Goal: Task Accomplishment & Management: Manage account settings

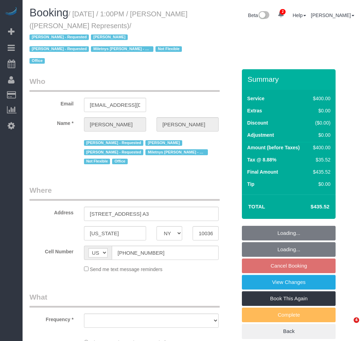
select select "NY"
select select "object:664"
select select "string:stripe-pm_1LzOHa4VGloSiKo7eJy9cIDS"
select select "number:89"
select select "number:76"
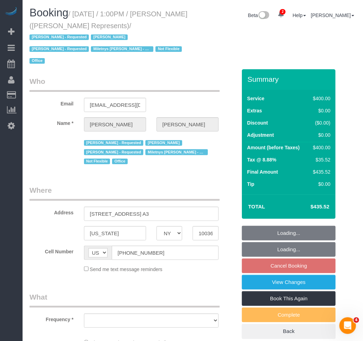
select select "number:15"
select select "number:5"
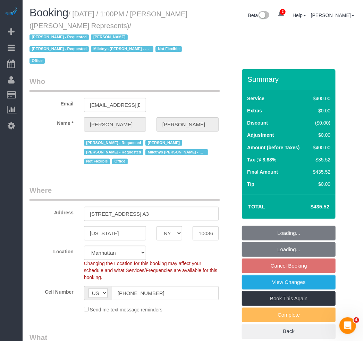
select select "object:813"
select select "2"
select select "150"
select select "spot4"
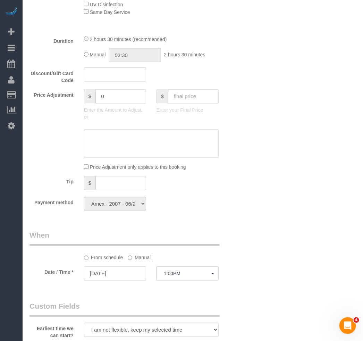
scroll to position [379, 0]
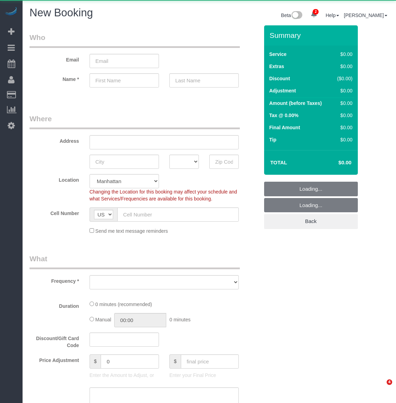
select select "number:89"
select select "number:90"
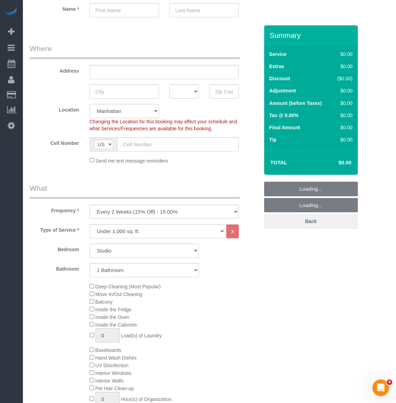
scroll to position [95, 0]
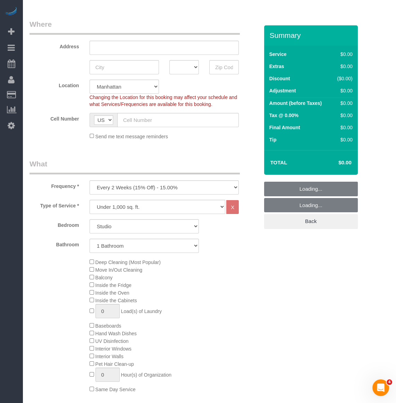
click at [111, 195] on fieldset "What Frequency * One Time Weekly (20% Off) - 20.00% Every 2 Weeks (15% Off) - 1…" at bounding box center [145, 400] width 230 height 482
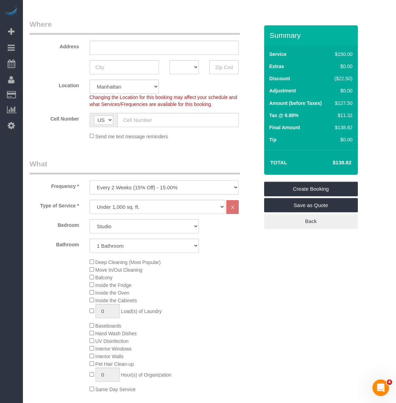
click at [114, 186] on select "One Time Weekly (20% Off) - 20.00% Every 2 Weeks (15% Off) - 15.00% Every 4 Wee…" at bounding box center [164, 187] width 149 height 14
select select "object:3630"
click at [90, 180] on select "One Time Weekly (20% Off) - 20.00% Every 2 Weeks (15% Off) - 15.00% Every 4 Wee…" at bounding box center [164, 187] width 149 height 14
click at [119, 228] on select "Studio 1 Bedroom 2 Bedrooms 3 Bedrooms" at bounding box center [144, 226] width 109 height 14
select select "1"
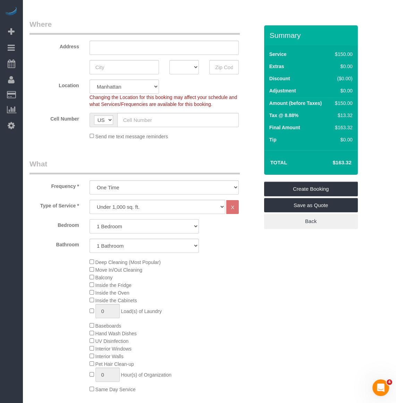
click at [90, 219] on select "Studio 1 Bedroom 2 Bedrooms 3 Bedrooms" at bounding box center [144, 226] width 109 height 14
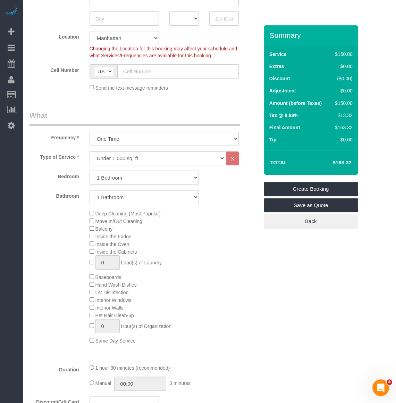
scroll to position [158, 0]
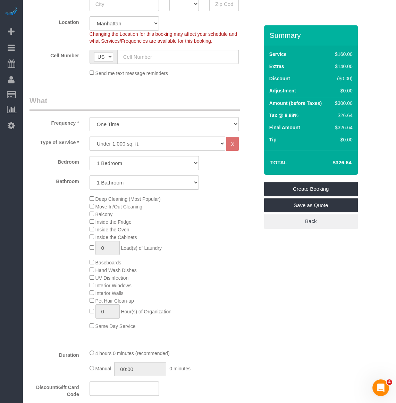
click at [347, 161] on h4 "$326.64" at bounding box center [332, 163] width 40 height 6
copy h4 "326.64"
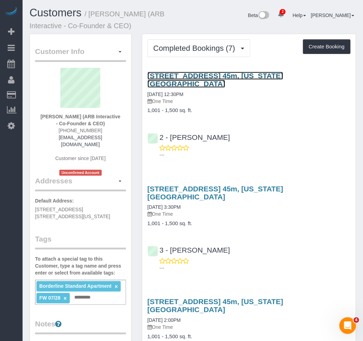
click at [199, 73] on link "450 West 42nd Street, Apt. 45m, New York, NY 10036" at bounding box center [216, 80] width 136 height 16
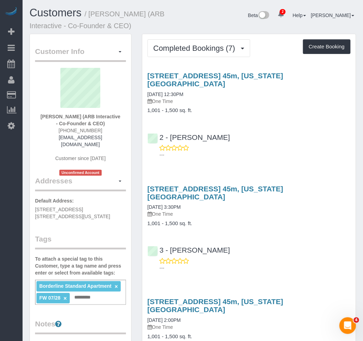
click at [236, 116] on div "450 West 42nd Street, Apt. 45m, New York, NY 10036 07/24/2025 12:30PM One Time …" at bounding box center [249, 114] width 214 height 96
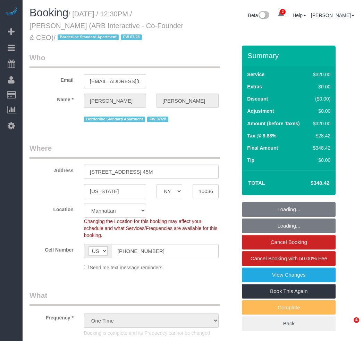
select select "NY"
select select "240"
select select "number:89"
select select "number:90"
select select "number:15"
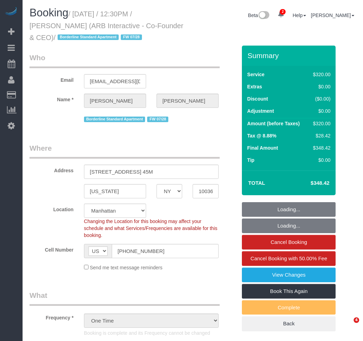
select select "number:5"
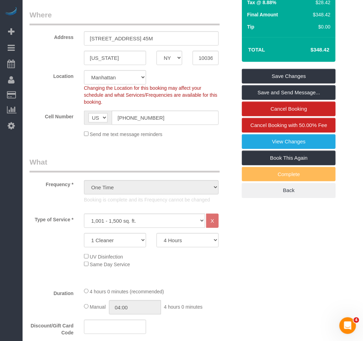
scroll to position [126, 0]
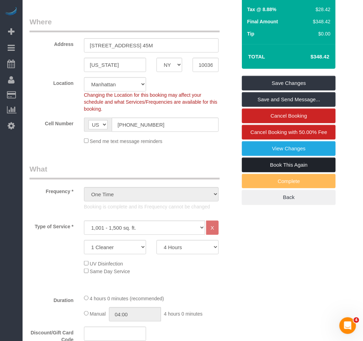
click at [265, 165] on link "Book This Again" at bounding box center [289, 164] width 94 height 15
select select "NY"
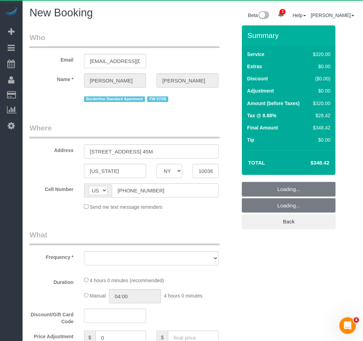
select select "number:89"
select select "number:90"
select select "number:15"
select select "number:5"
select select "string:stripe-pm_1RFNrs4VGloSiKo7r2SlltRK"
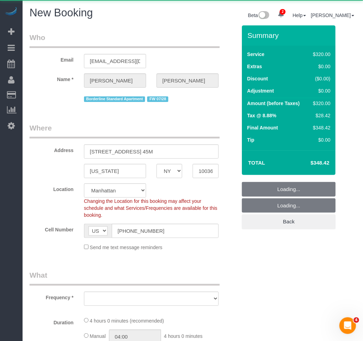
select select "object:2147"
select select "240"
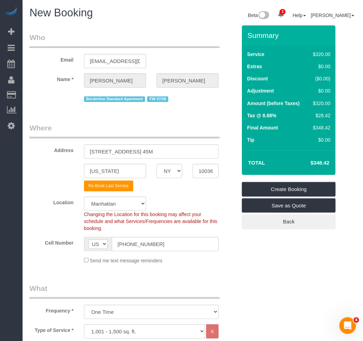
select select "object:2652"
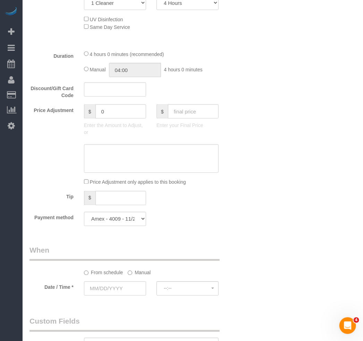
scroll to position [537, 0]
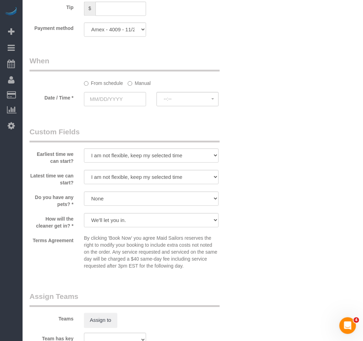
click at [261, 80] on div "Who Email [EMAIL_ADDRESS][DOMAIN_NAME] Name * [PERSON_NAME] Borderline Standard…" at bounding box center [193, 7] width 327 height 1039
click at [248, 38] on div "Who Email [EMAIL_ADDRESS][DOMAIN_NAME] Name * [PERSON_NAME] Borderline Standard…" at bounding box center [193, 7] width 327 height 1039
